Goal: Task Accomplishment & Management: Complete application form

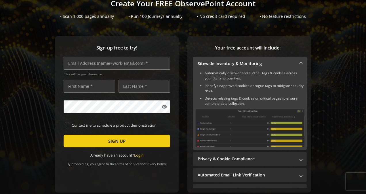
scroll to position [43, 0]
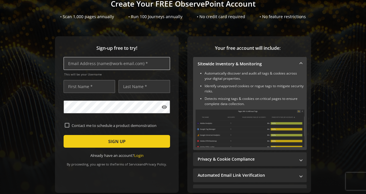
click at [131, 62] on input "text" at bounding box center [117, 63] width 106 height 13
type input "[EMAIL_ADDRESS][DOMAIN_NAME]"
click at [106, 86] on input "text" at bounding box center [89, 86] width 51 height 13
type input "Kiran"
type input "Tata"
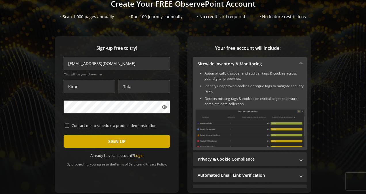
click at [102, 145] on span "submit" at bounding box center [117, 141] width 106 height 14
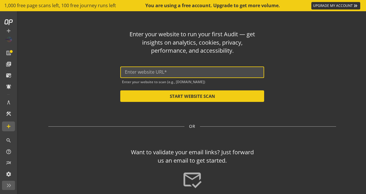
click at [136, 74] on input "text" at bounding box center [192, 71] width 135 height 5
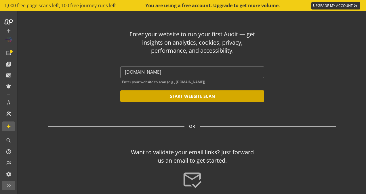
click at [166, 94] on button "START WEBSITE SCAN" at bounding box center [192, 96] width 144 height 12
type input "[URL][DOMAIN_NAME]"
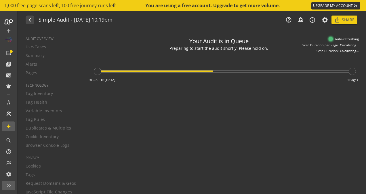
type textarea "Notes can include: -a description of what this audit is validating -changes in …"
